Goal: Download file/media

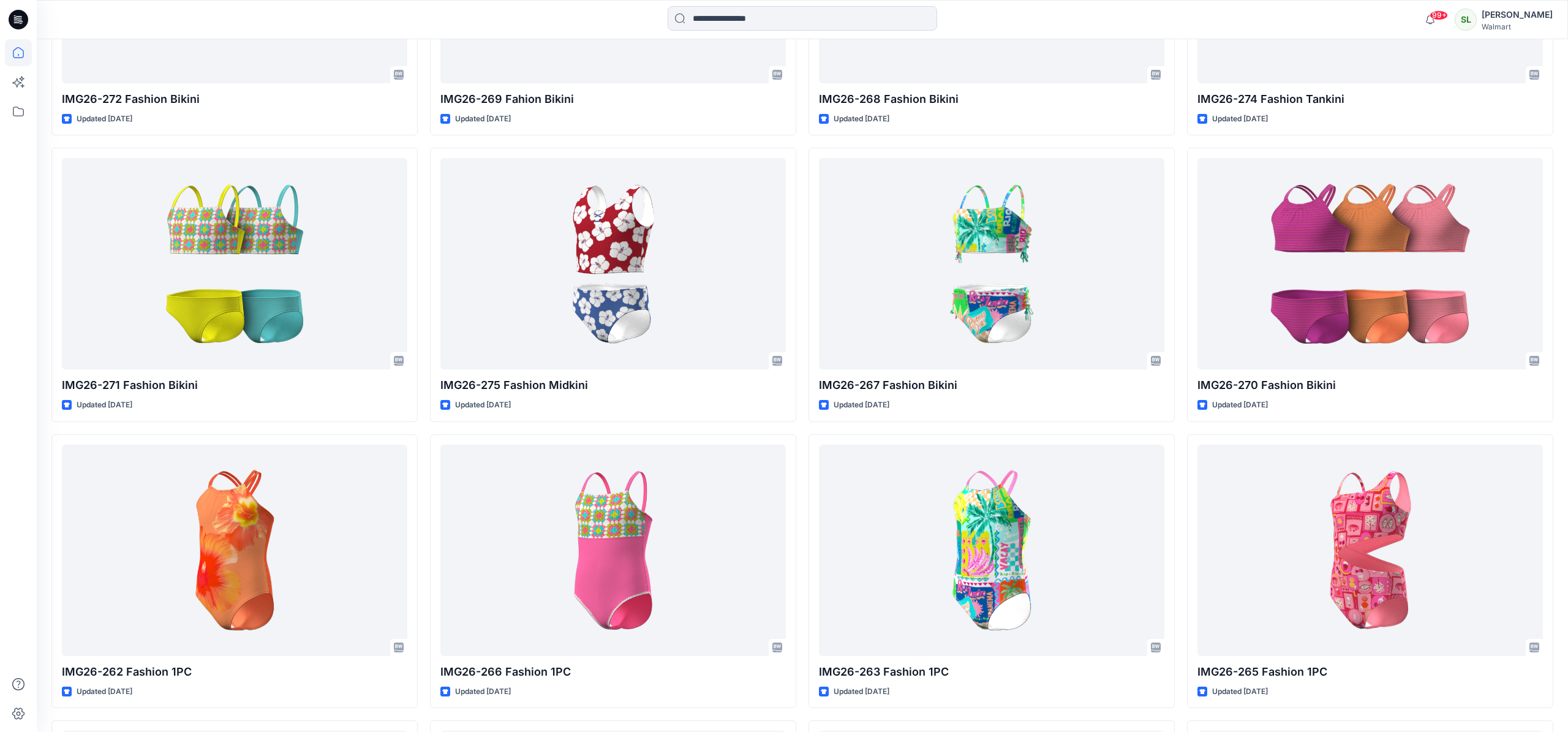
scroll to position [1523, 0]
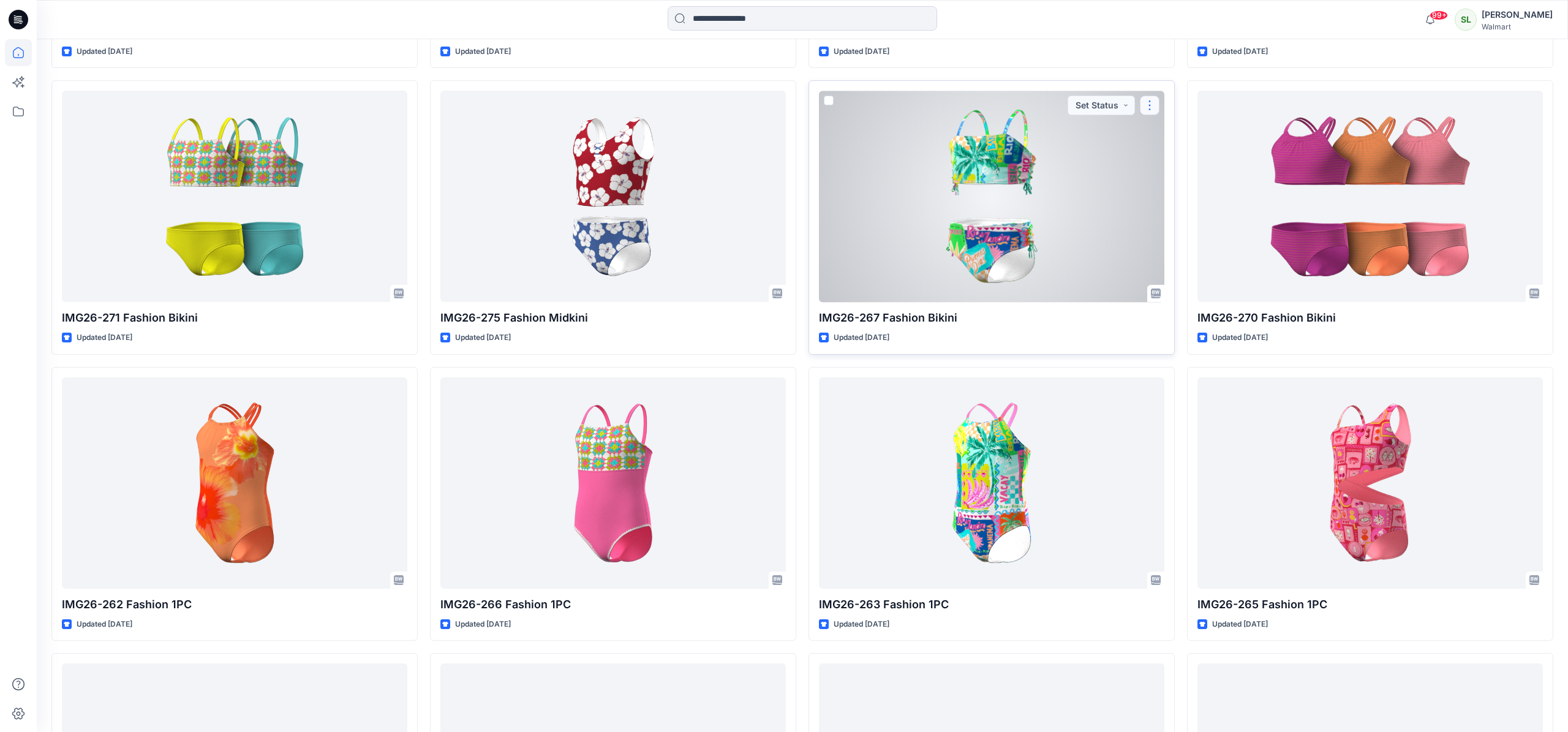
click at [1148, 106] on button "button" at bounding box center [1149, 105] width 20 height 20
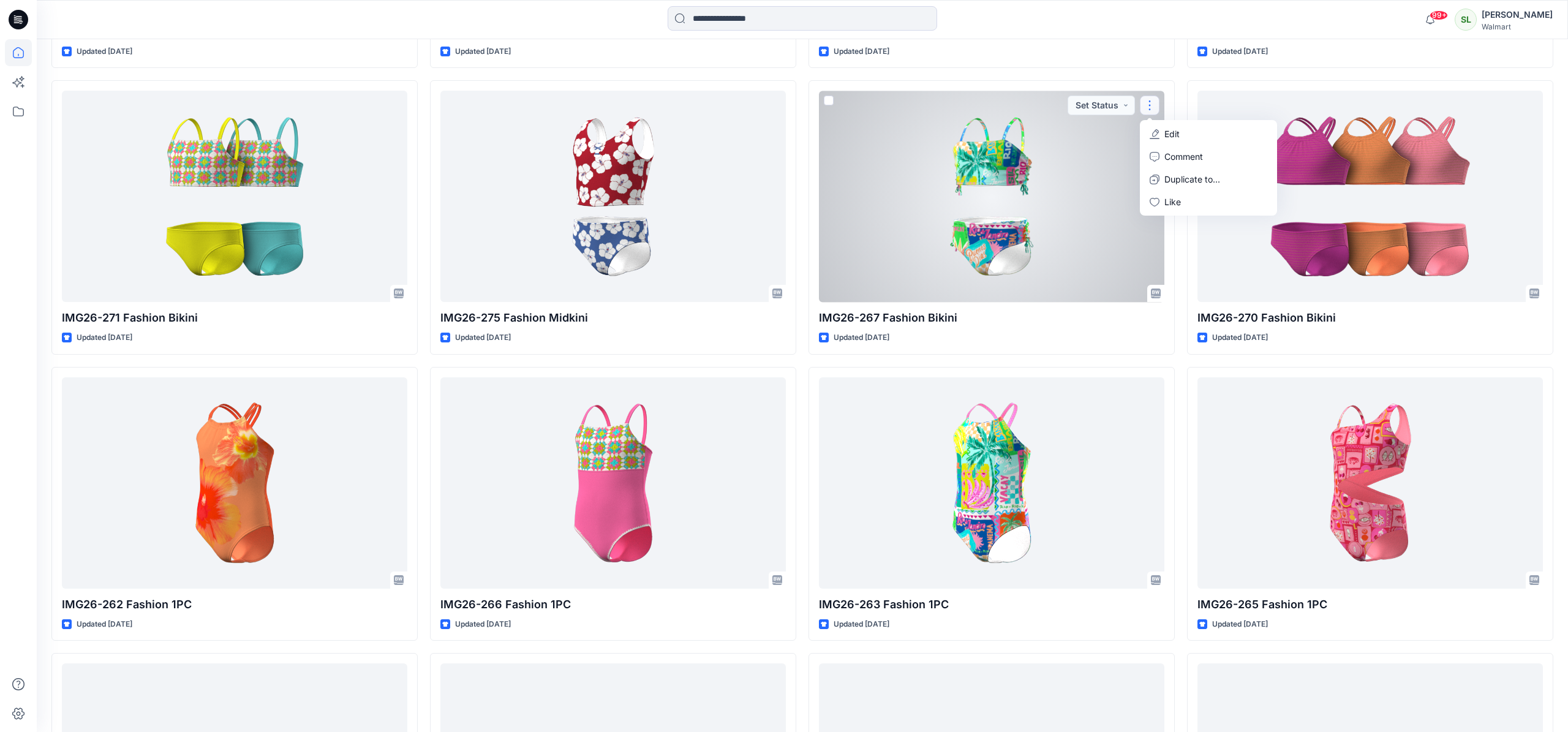
click at [983, 224] on div at bounding box center [991, 196] width 345 height 211
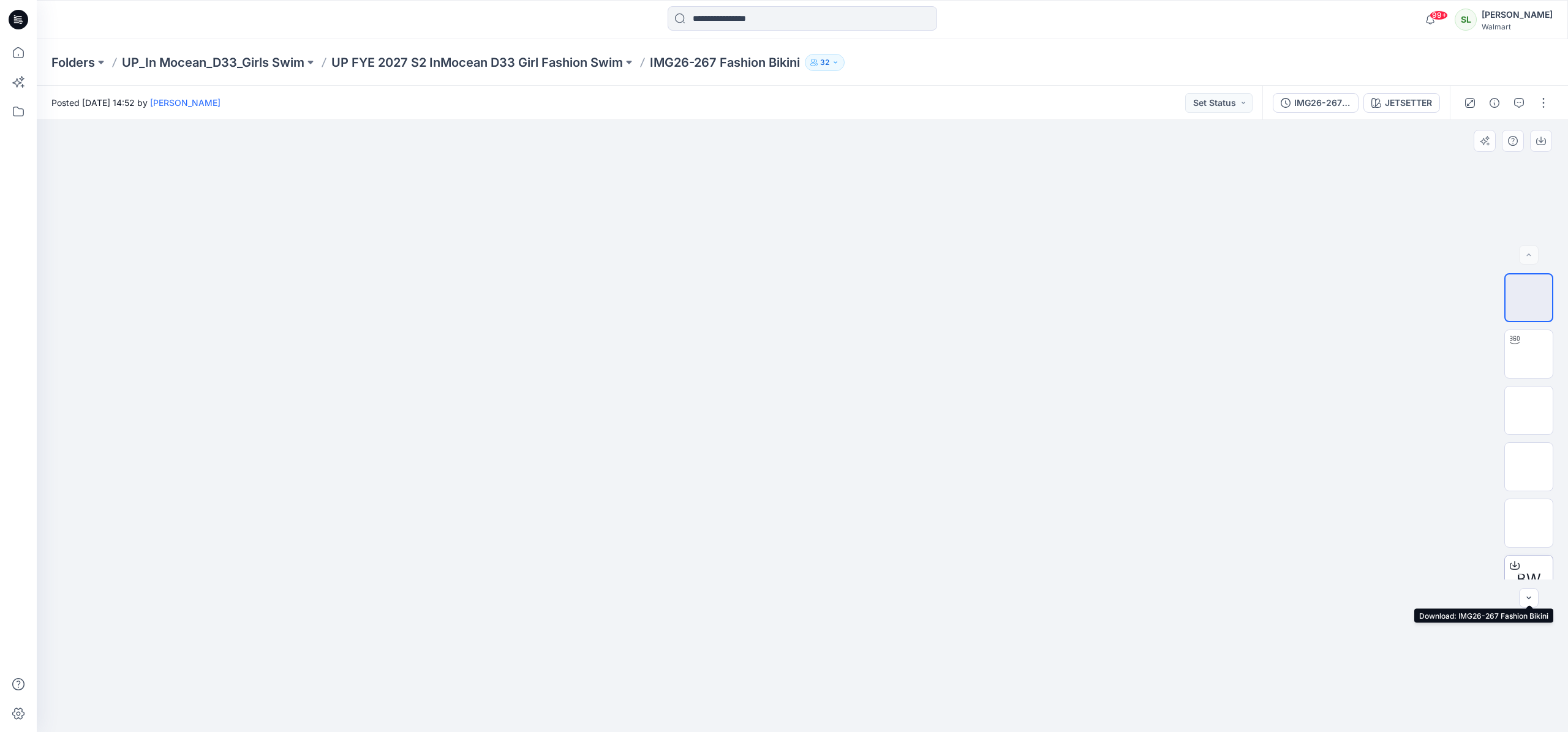
click at [1514, 565] on icon at bounding box center [1514, 563] width 5 height 6
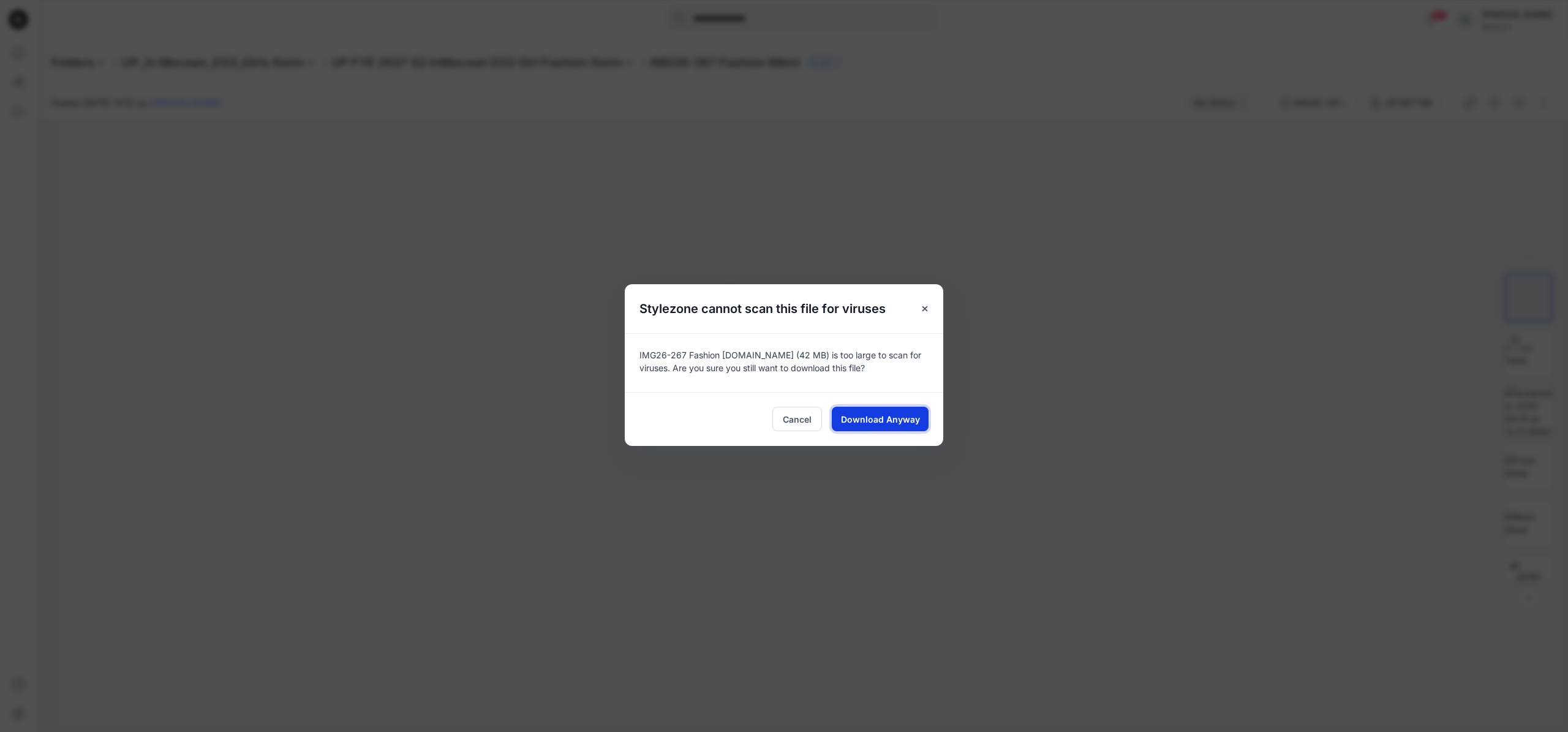
click at [882, 420] on span "Download Anyway" at bounding box center [880, 419] width 79 height 12
